Goal: Find specific page/section: Find specific page/section

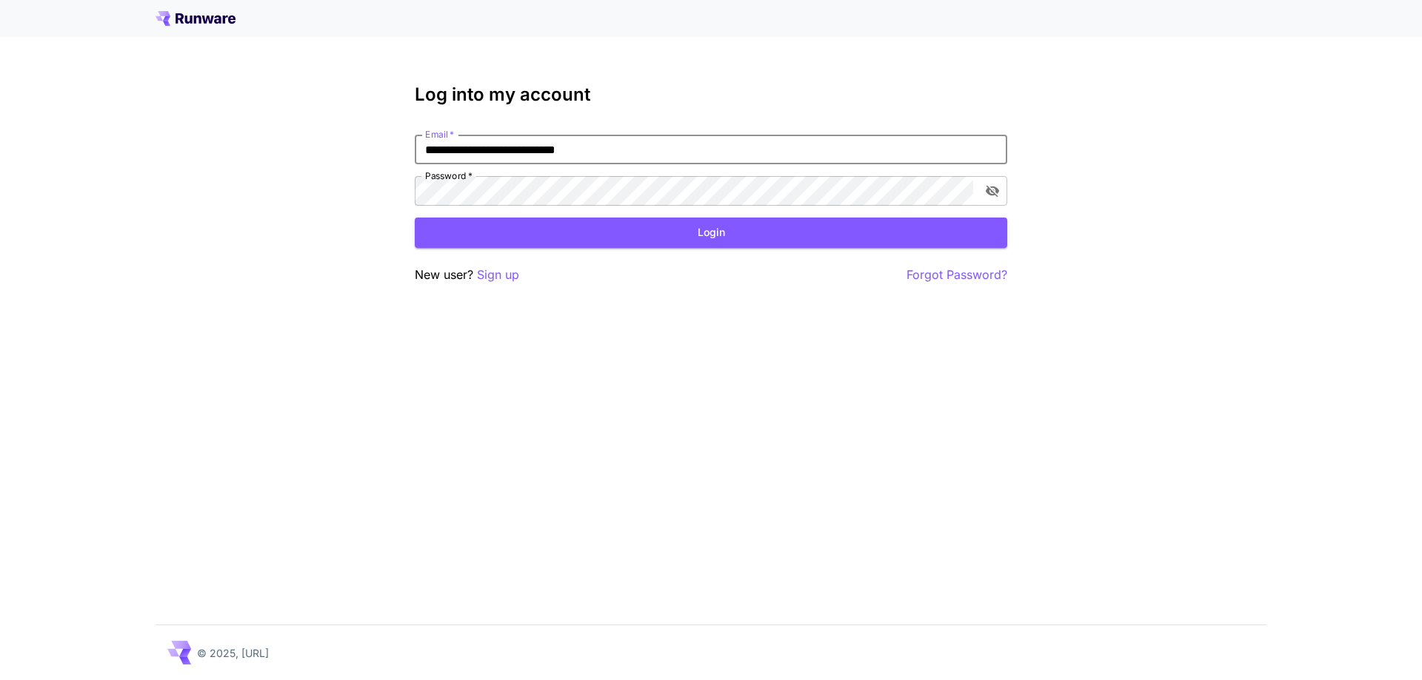
click at [749, 234] on button "Login" at bounding box center [711, 233] width 592 height 30
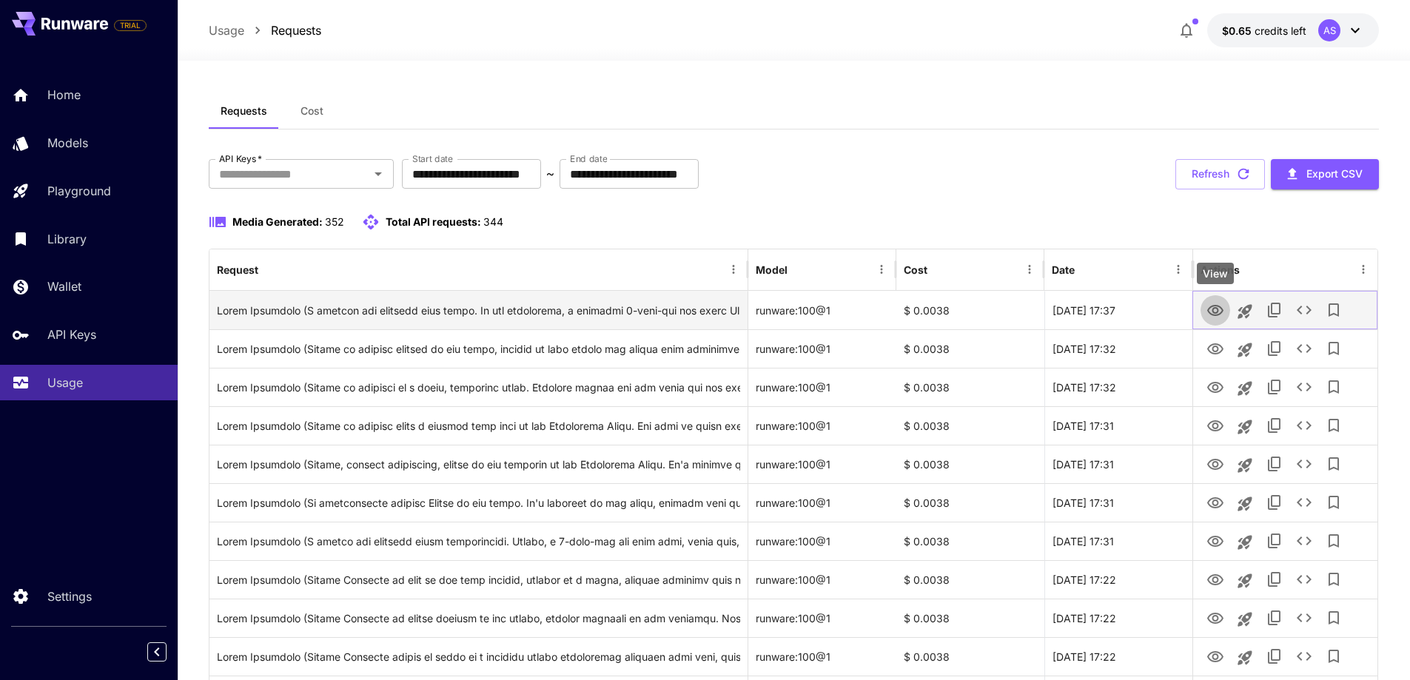
click at [1219, 310] on icon "View" at bounding box center [1216, 311] width 18 height 18
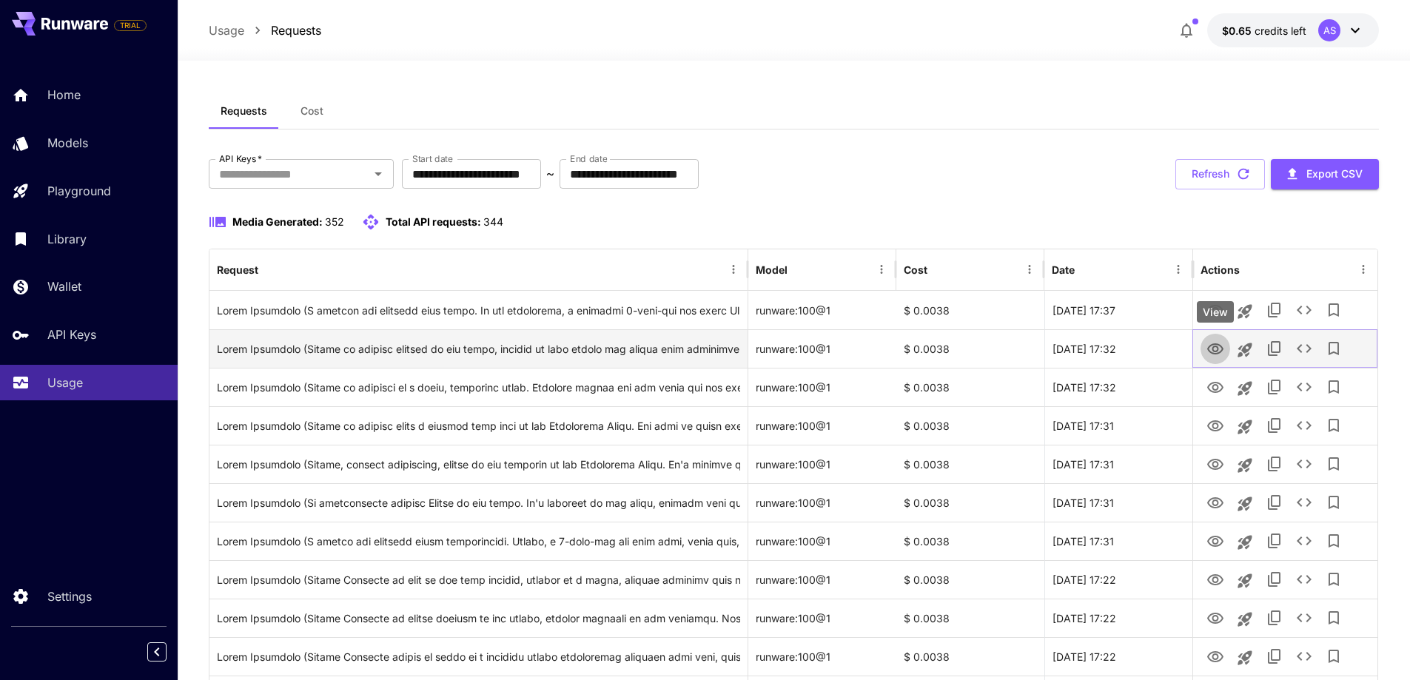
click at [1222, 353] on icon "View" at bounding box center [1216, 350] width 18 height 18
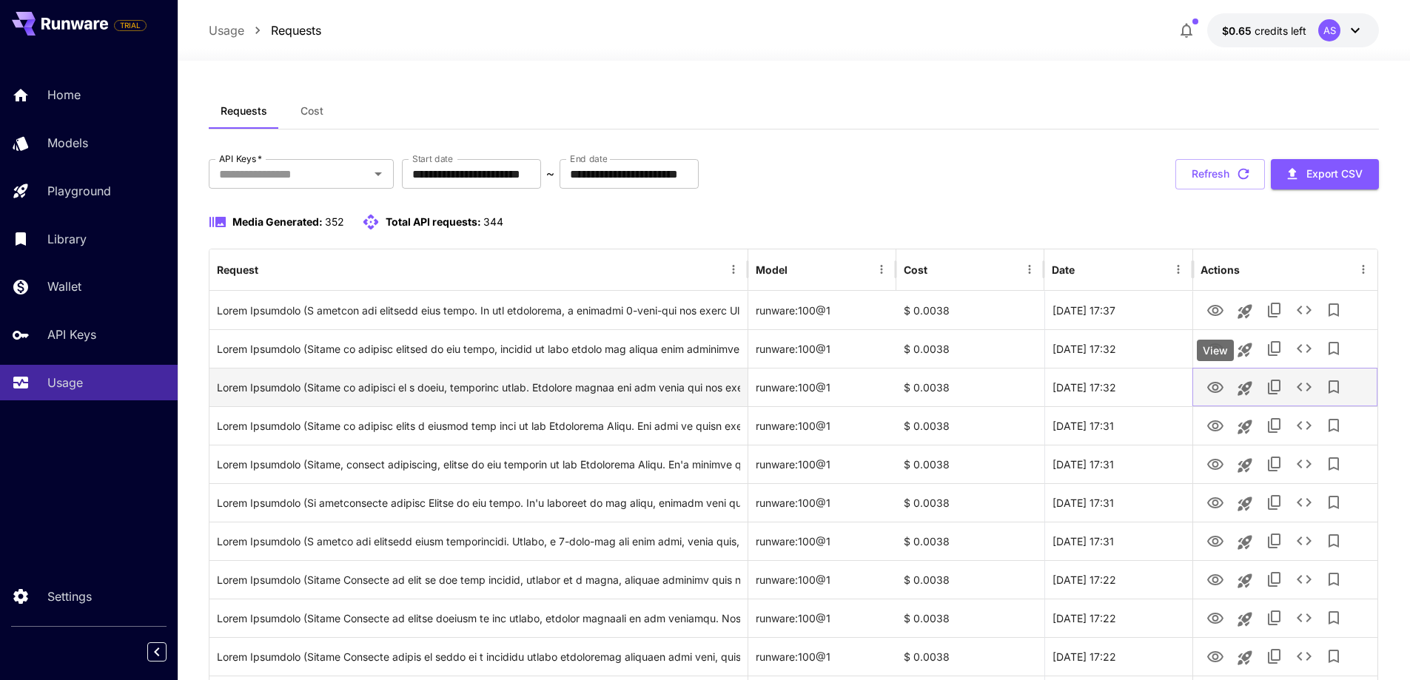
click at [1222, 384] on icon "View" at bounding box center [1216, 388] width 18 height 18
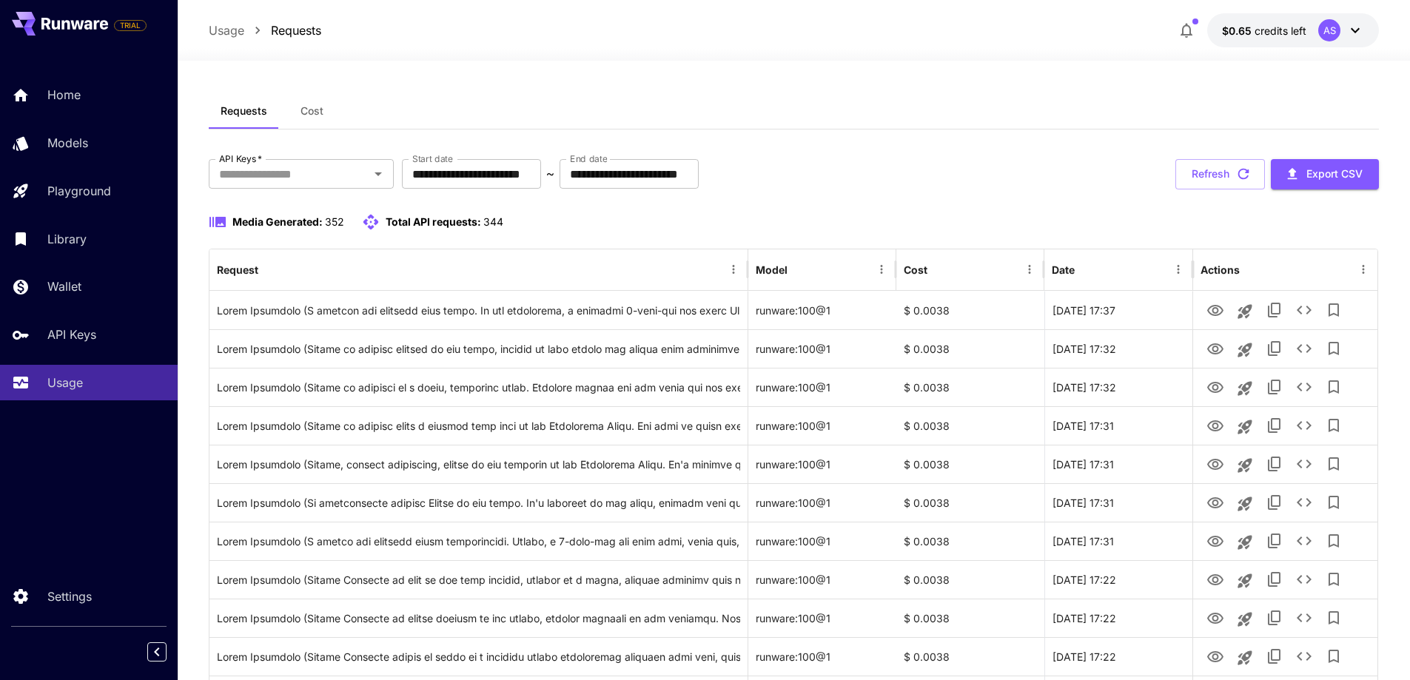
click at [1343, 29] on div "AS" at bounding box center [1342, 30] width 46 height 22
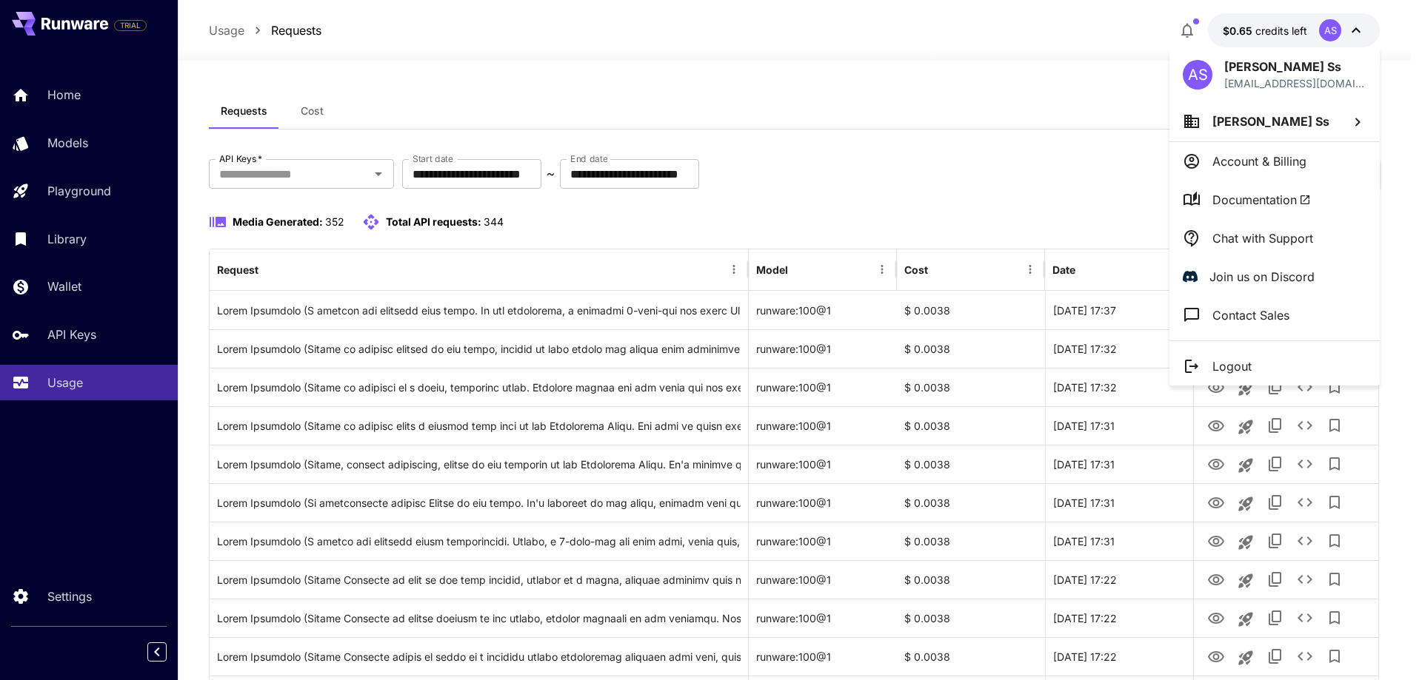
click at [1349, 27] on div at bounding box center [711, 340] width 1422 height 680
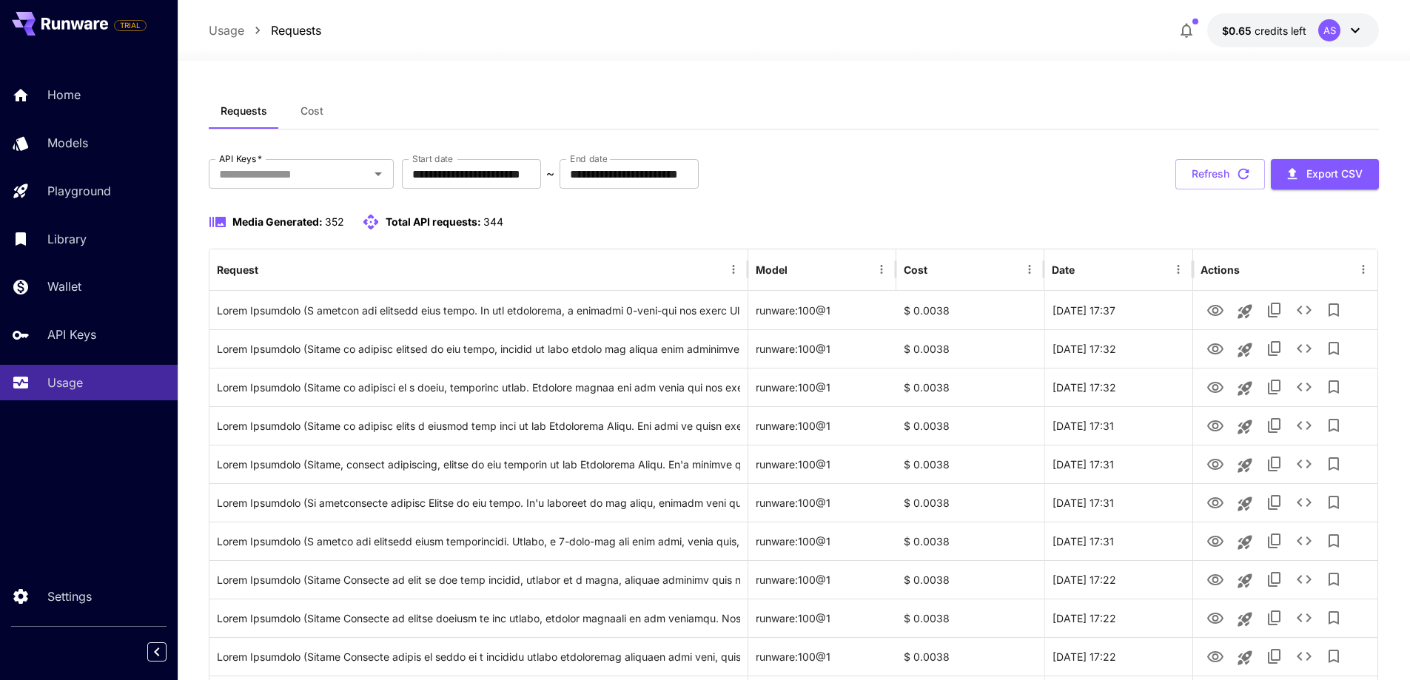
click at [874, 183] on div "**********" at bounding box center [794, 174] width 1171 height 30
